Goal: Information Seeking & Learning: Find specific fact

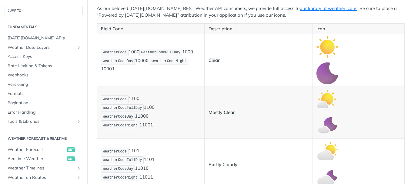
scroll to position [140, 0]
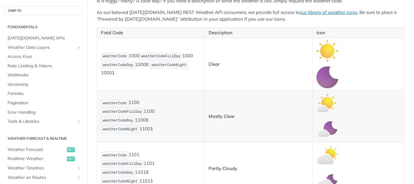
click at [134, 59] on p "weatherCode 1000 weatherCodeFullDay 1000 weatherCodeDay 1000 0 weatherCodeNight…" at bounding box center [150, 64] width 99 height 24
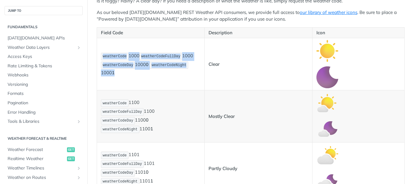
click at [134, 59] on p "weatherCode 1000 weatherCodeFullDay 1000 weatherCodeDay 1000 0 weatherCodeNight…" at bounding box center [150, 64] width 99 height 24
click at [132, 76] on td "weatherCode 1000 weatherCodeFullDay 1000 weatherCodeDay 1000 0 weatherCodeNight…" at bounding box center [150, 64] width 107 height 52
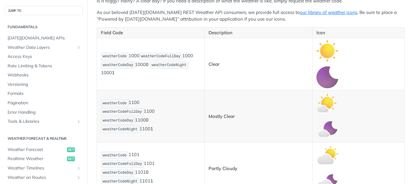
click at [130, 58] on p "weatherCode 1000 weatherCodeFullDay 1000 weatherCodeDay 1000 0 weatherCodeNight…" at bounding box center [150, 64] width 99 height 24
copy p "1000"
